Goal: Task Accomplishment & Management: Manage account settings

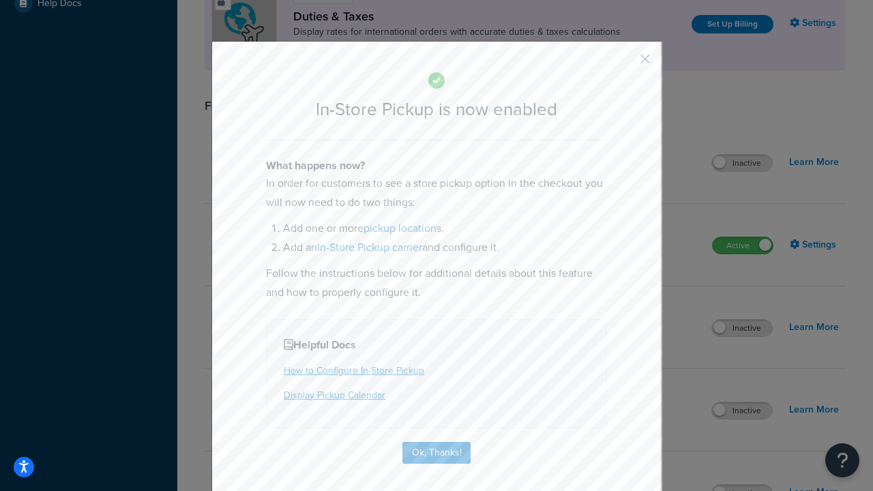
click at [624, 63] on button "button" at bounding box center [624, 63] width 3 height 3
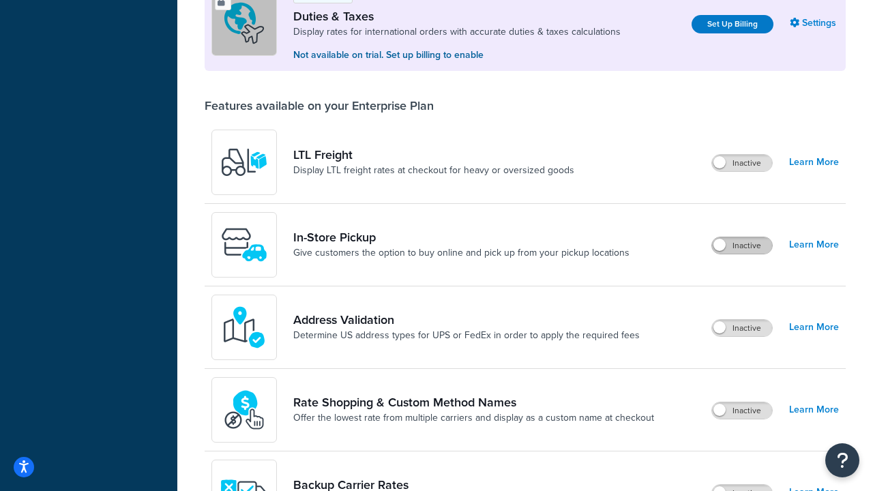
scroll to position [416, 0]
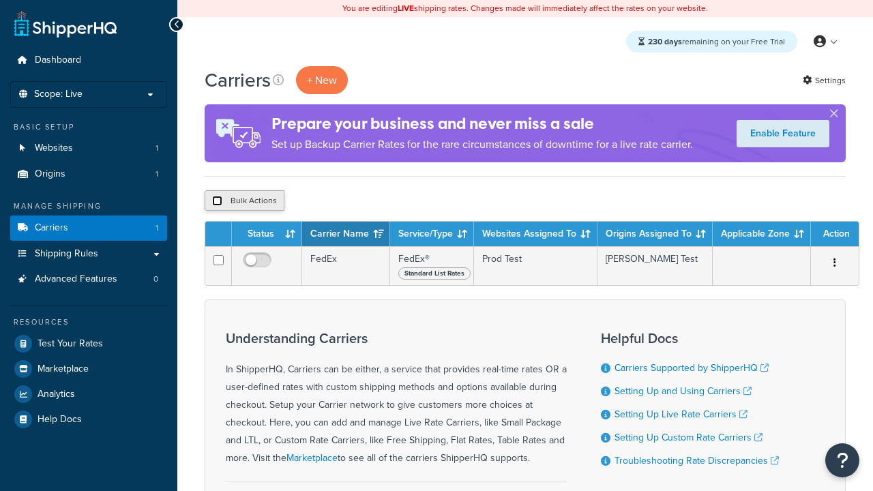
click at [217, 201] on input "checkbox" at bounding box center [217, 201] width 10 height 10
checkbox input "true"
click at [0, 0] on button "Delete" at bounding box center [0, 0] width 0 height 0
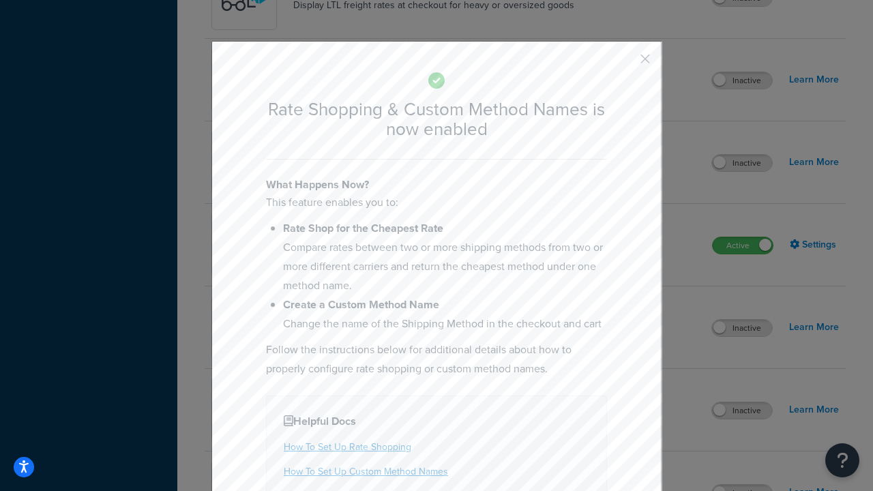
click at [624, 62] on button "button" at bounding box center [624, 63] width 3 height 3
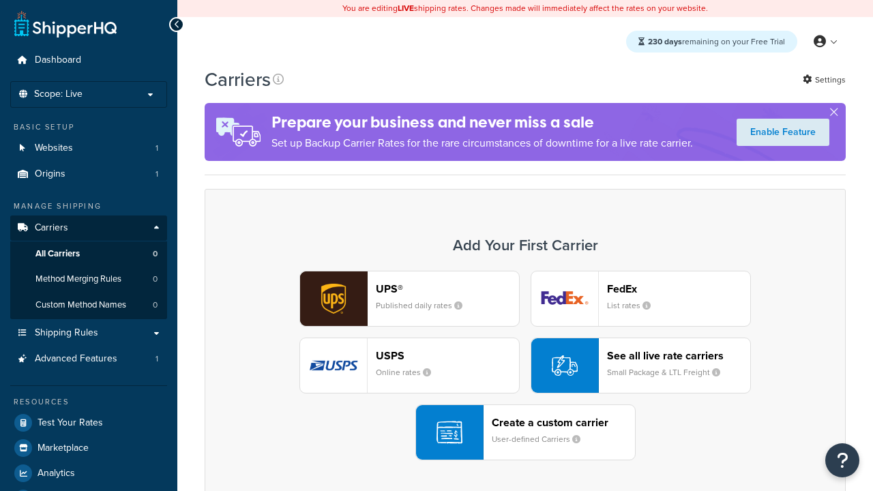
click at [525, 365] on div "UPS® Published daily rates FedEx List rates USPS Online rates See all live rate…" at bounding box center [525, 365] width 612 height 189
click at [640, 365] on div "See all live rate carriers Small Package & LTL Freight" at bounding box center [678, 365] width 143 height 33
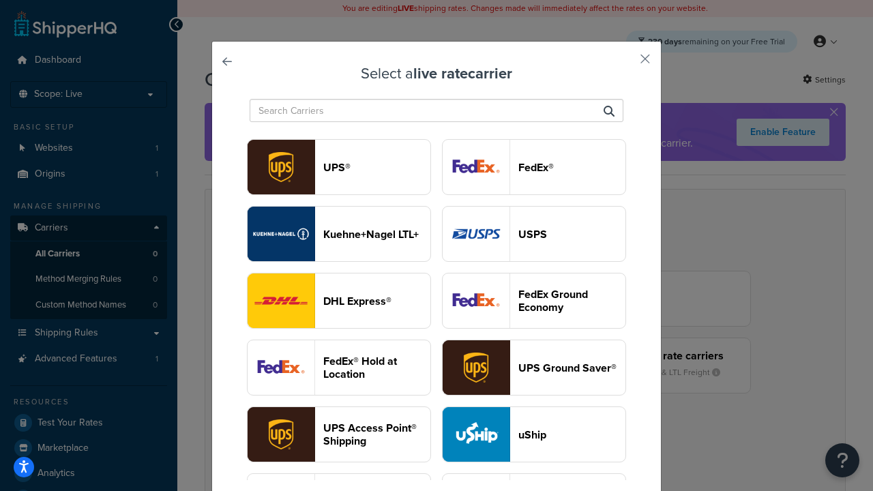
click at [534, 234] on header "USPS" at bounding box center [571, 234] width 107 height 13
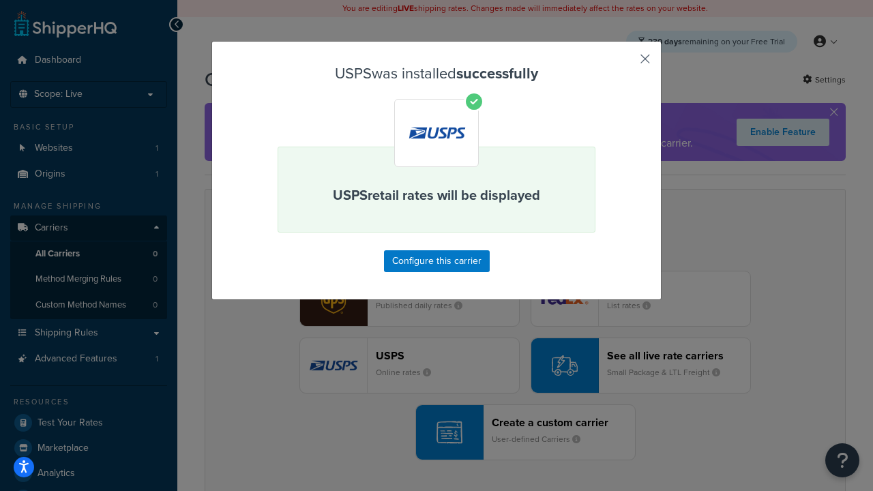
click at [624, 63] on button "button" at bounding box center [624, 63] width 3 height 3
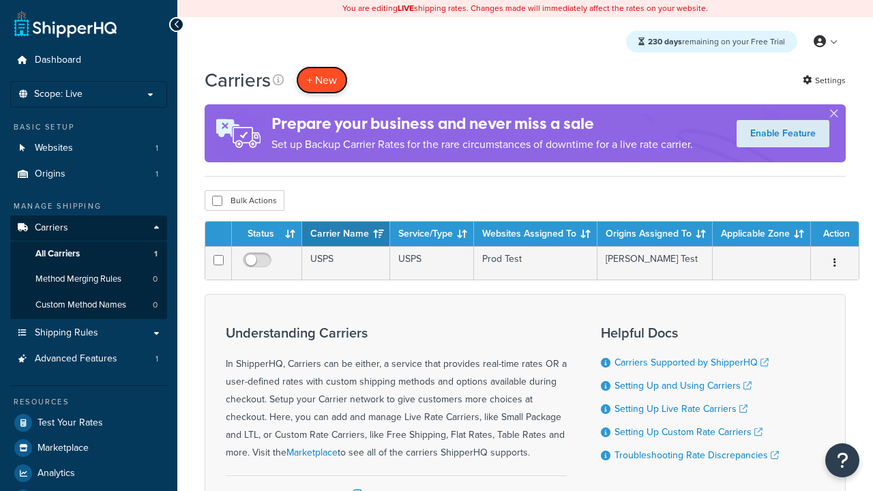
click at [322, 80] on button "+ New" at bounding box center [322, 80] width 52 height 28
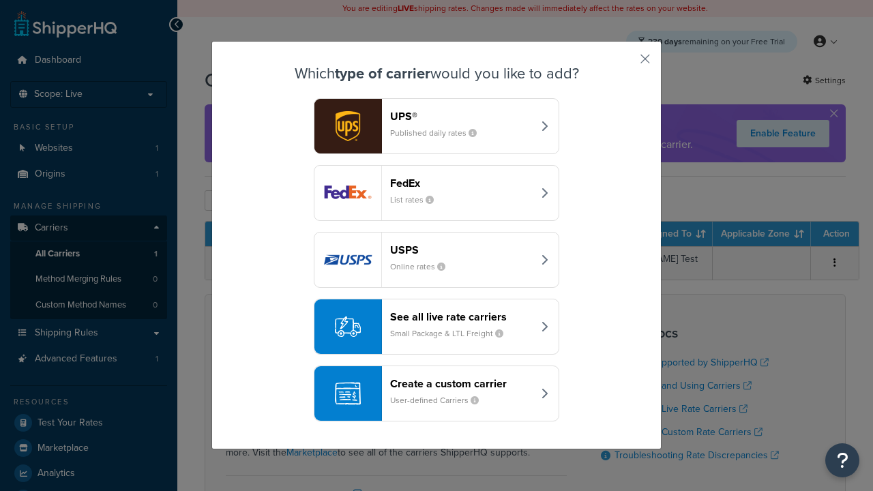
click at [436, 327] on div "See all live rate carriers Small Package & LTL Freight" at bounding box center [461, 326] width 142 height 33
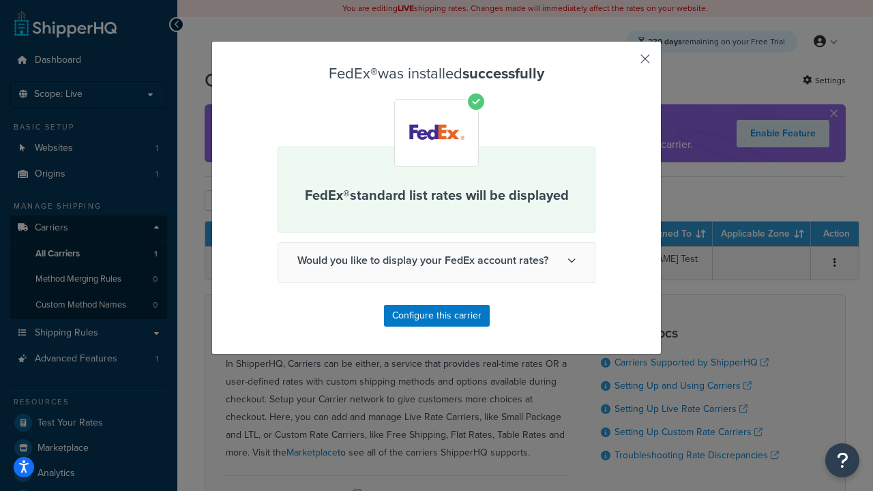
click at [624, 63] on button "button" at bounding box center [624, 63] width 3 height 3
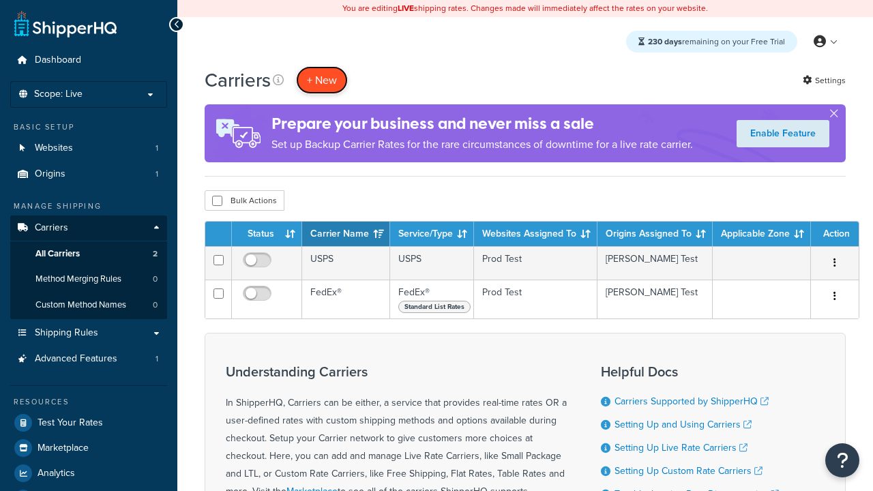
click at [322, 80] on button "+ New" at bounding box center [322, 80] width 52 height 28
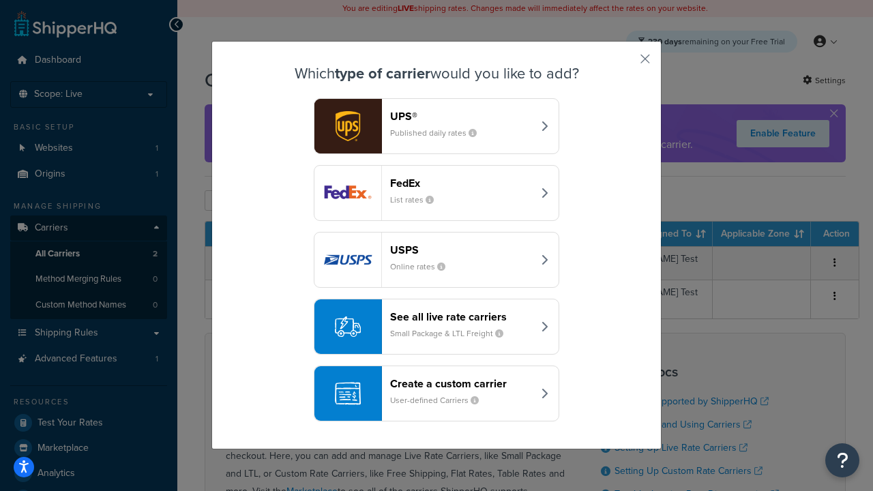
click at [436, 327] on div "See all live rate carriers Small Package & LTL Freight" at bounding box center [461, 326] width 142 height 33
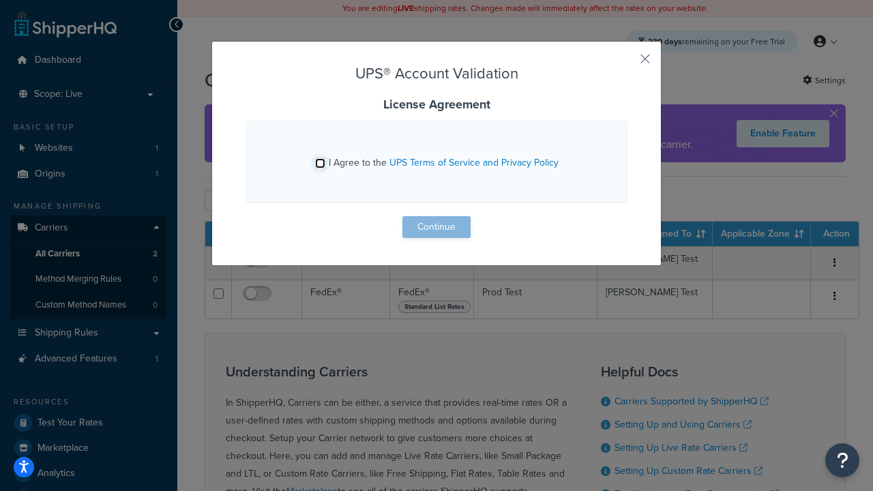
click at [320, 163] on input "I Agree to the UPS Terms of Service and Privacy Policy" at bounding box center [320, 163] width 10 height 10
checkbox input "true"
click at [436, 227] on button "Continue" at bounding box center [436, 227] width 68 height 22
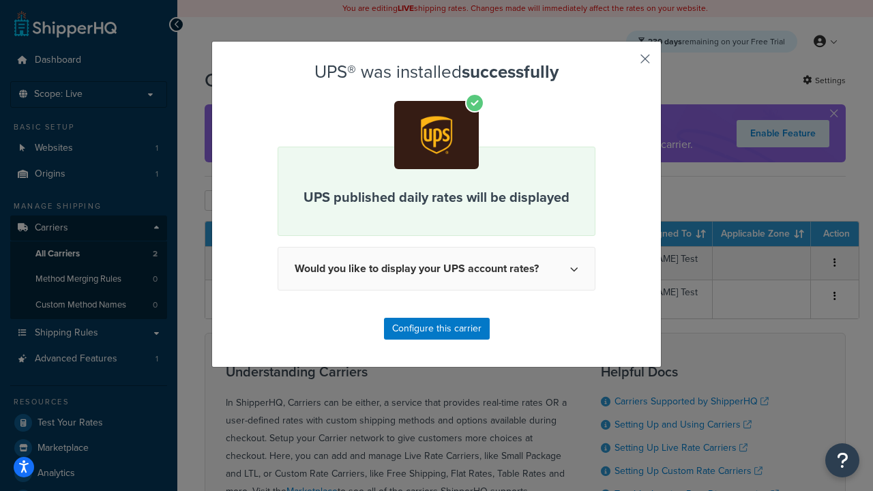
click at [624, 63] on button "button" at bounding box center [624, 63] width 3 height 3
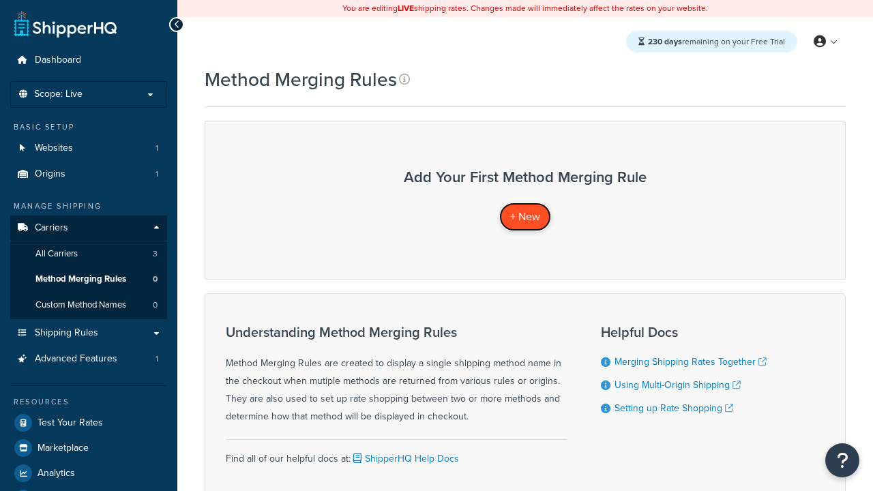
click at [525, 216] on span "+ New" at bounding box center [525, 217] width 30 height 16
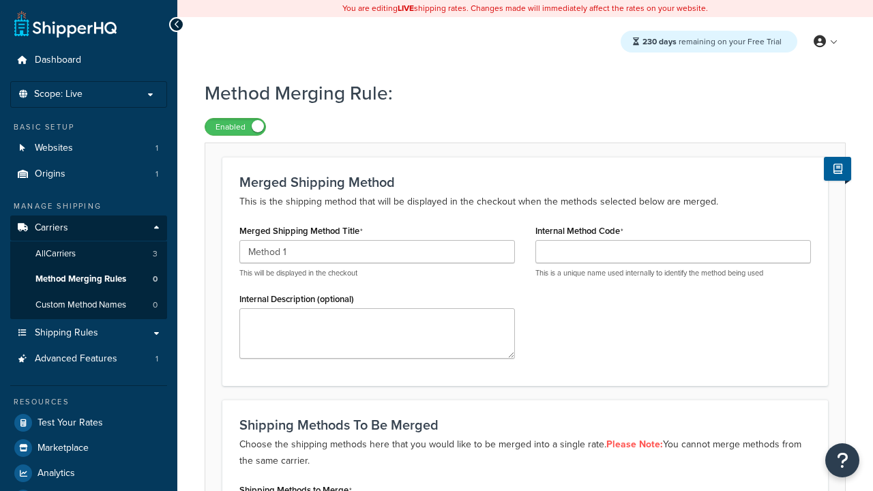
type input "Method 1"
type input "001"
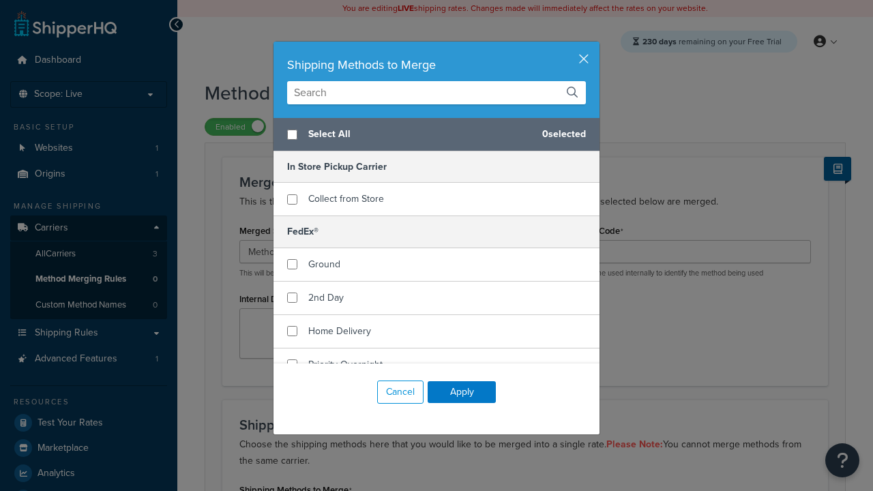
scroll to position [211, 0]
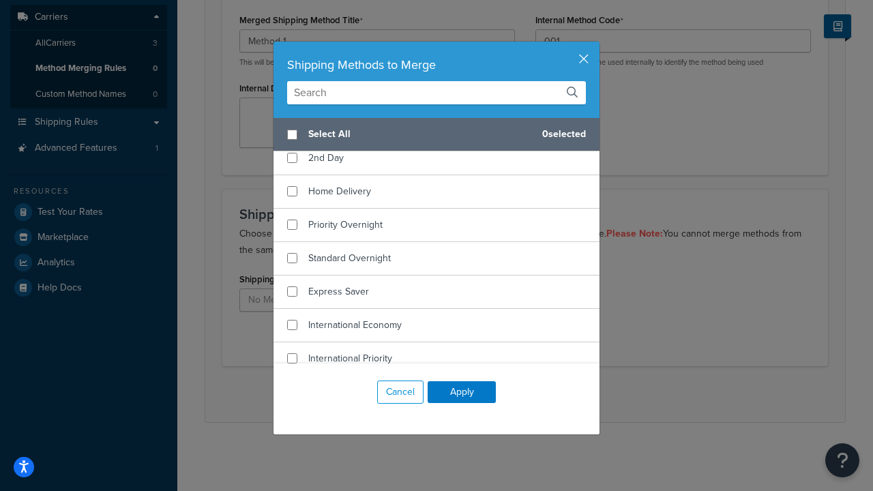
click at [324, 132] on span "Ground" at bounding box center [324, 124] width 32 height 14
checkbox input "true"
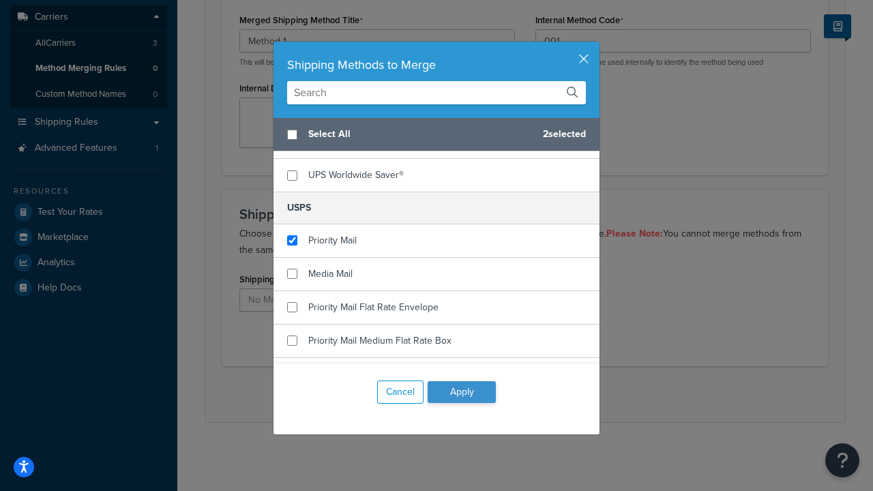
click at [461, 392] on button "Apply" at bounding box center [461, 392] width 68 height 22
click at [517, 394] on button "Save" at bounding box center [517, 394] width 37 height 22
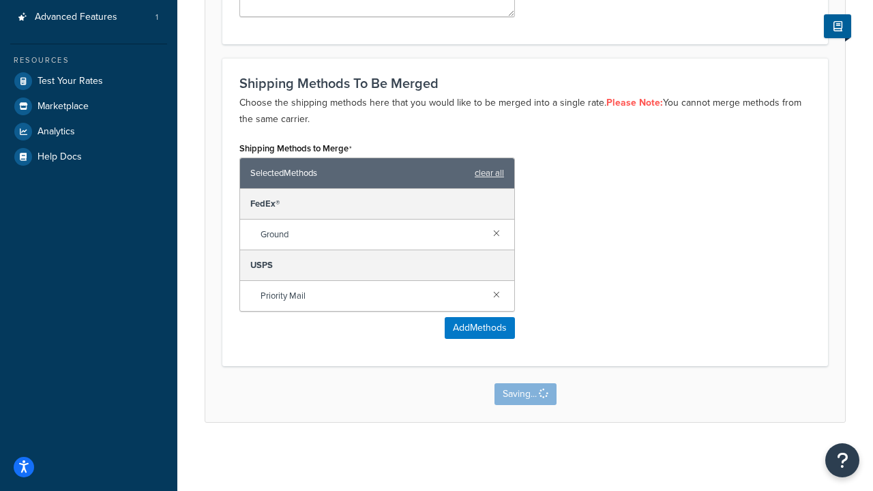
scroll to position [0, 0]
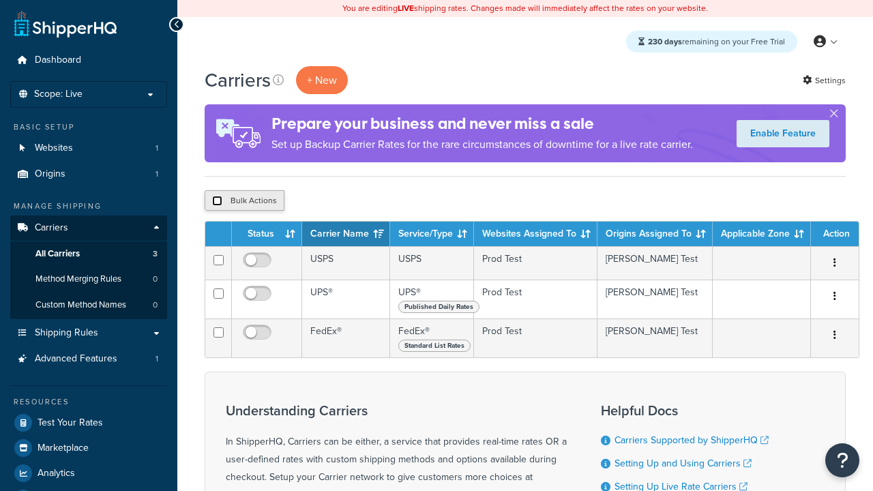
click at [217, 201] on input "checkbox" at bounding box center [217, 201] width 10 height 10
checkbox input "true"
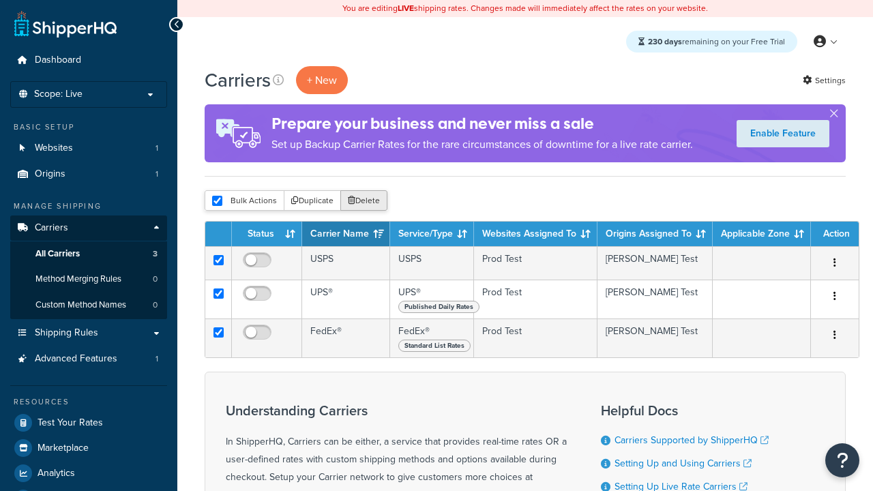
click at [367, 201] on button "Delete" at bounding box center [363, 200] width 47 height 20
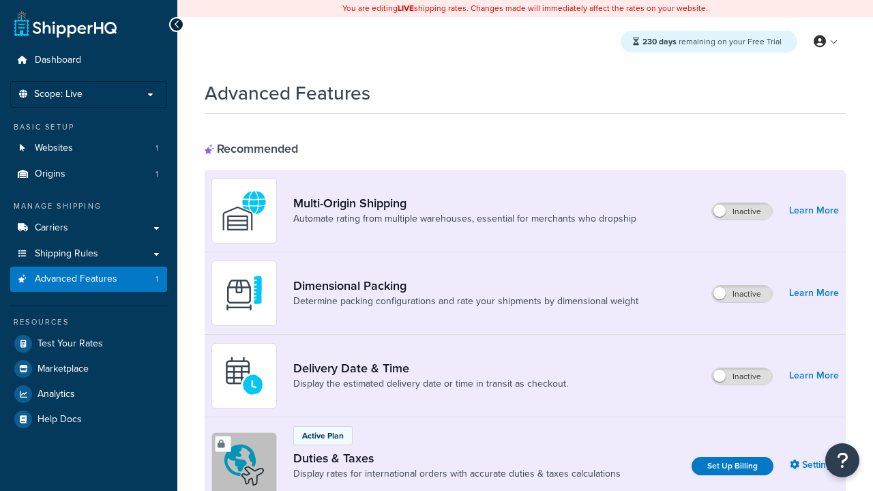
scroll to position [369, 0]
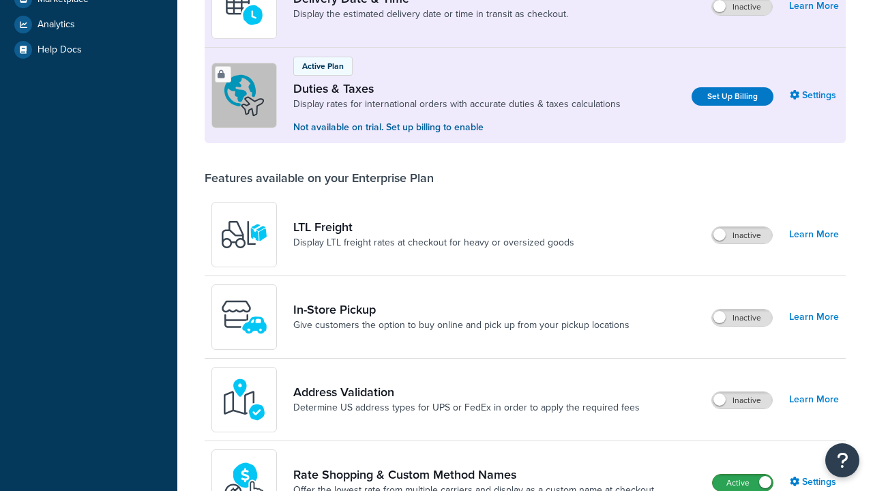
click at [742, 483] on label "Active" at bounding box center [742, 482] width 60 height 16
